Goal: Information Seeking & Learning: Learn about a topic

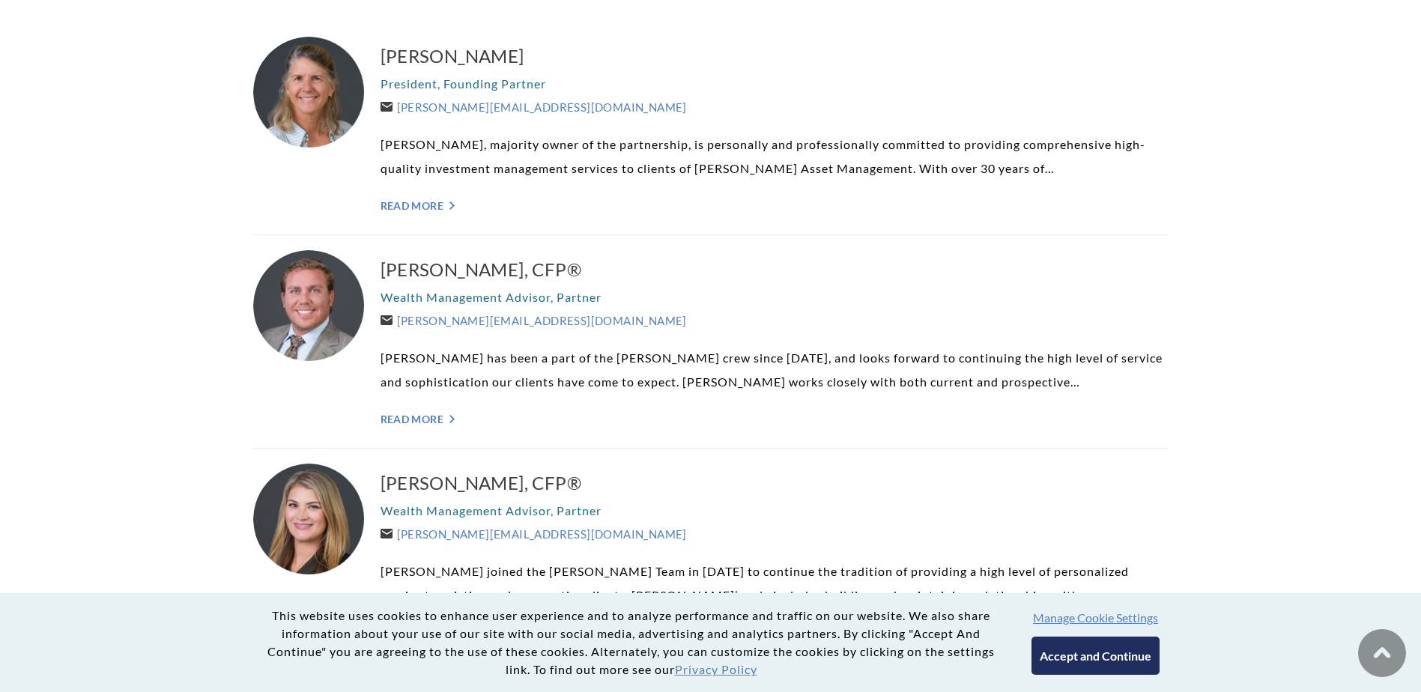
scroll to position [468, 0]
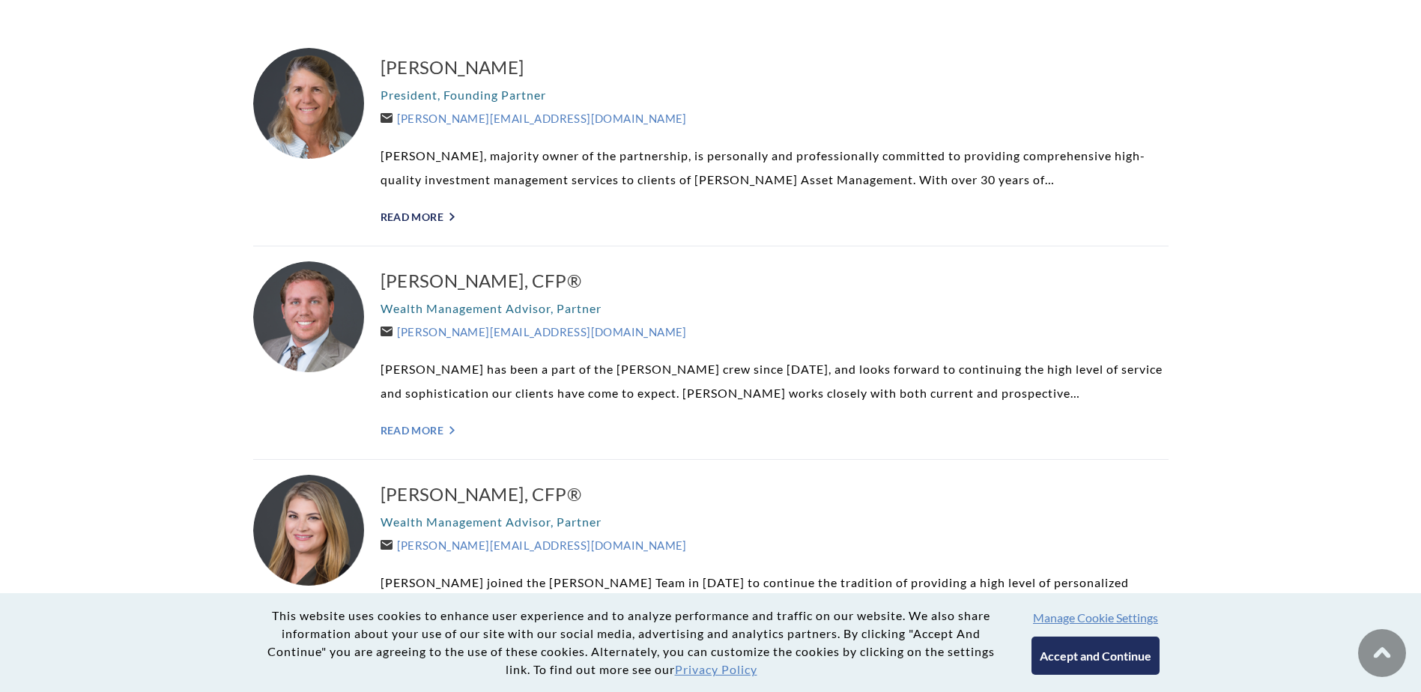
click at [433, 214] on link "Read More ">" at bounding box center [775, 217] width 788 height 13
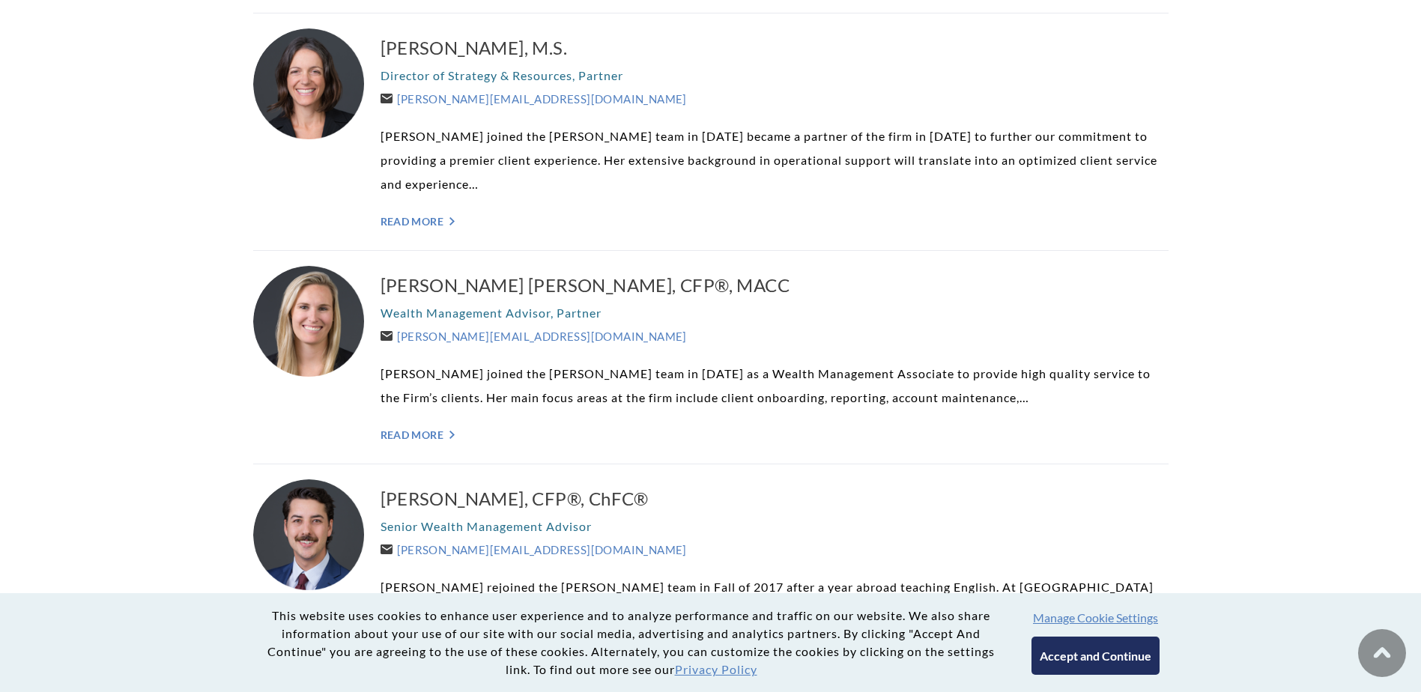
scroll to position [1199, 0]
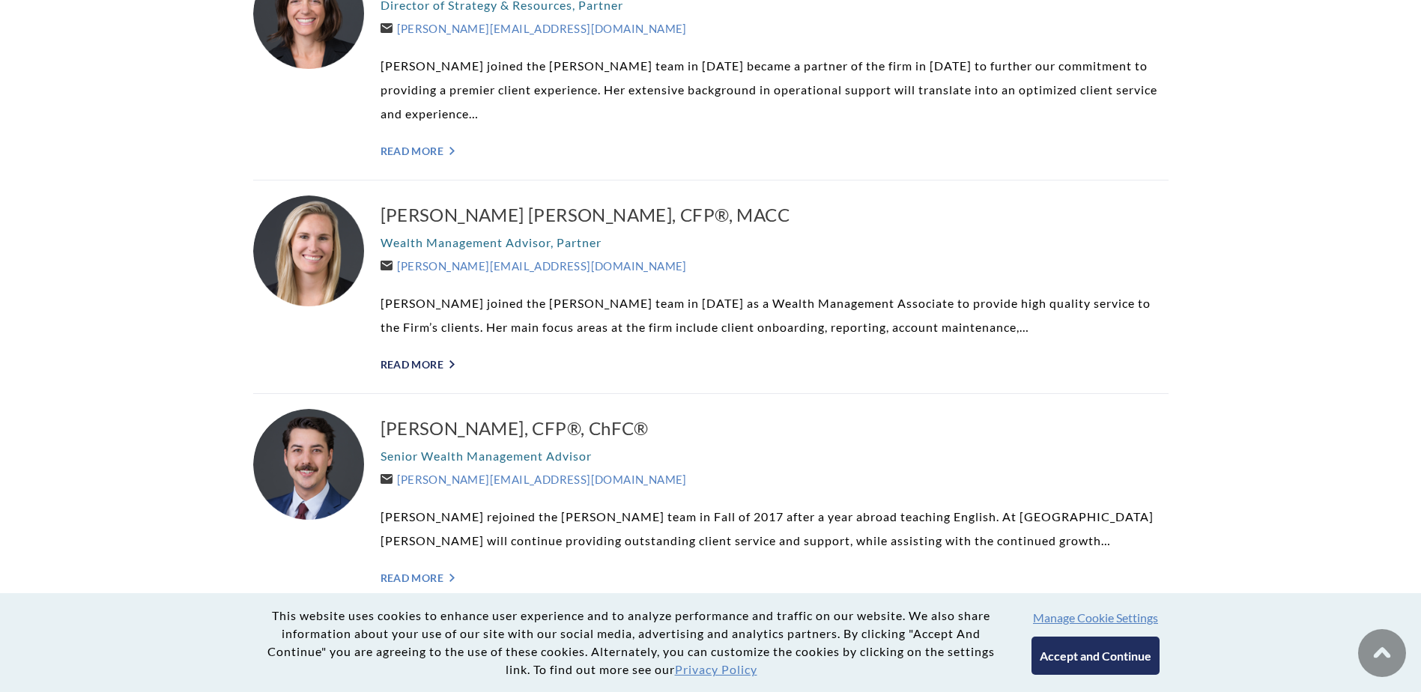
click at [441, 366] on link "Read More ">" at bounding box center [775, 364] width 788 height 13
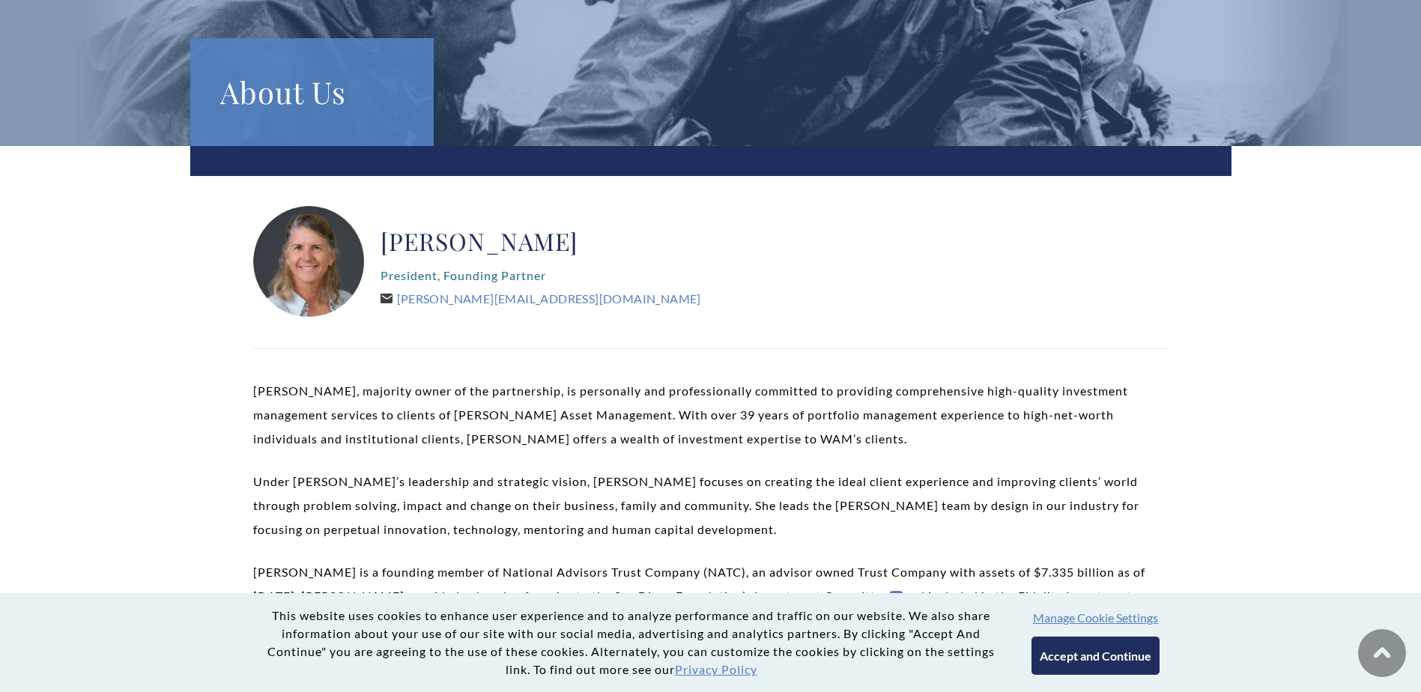
scroll to position [206, 0]
